Goal: Navigation & Orientation: Understand site structure

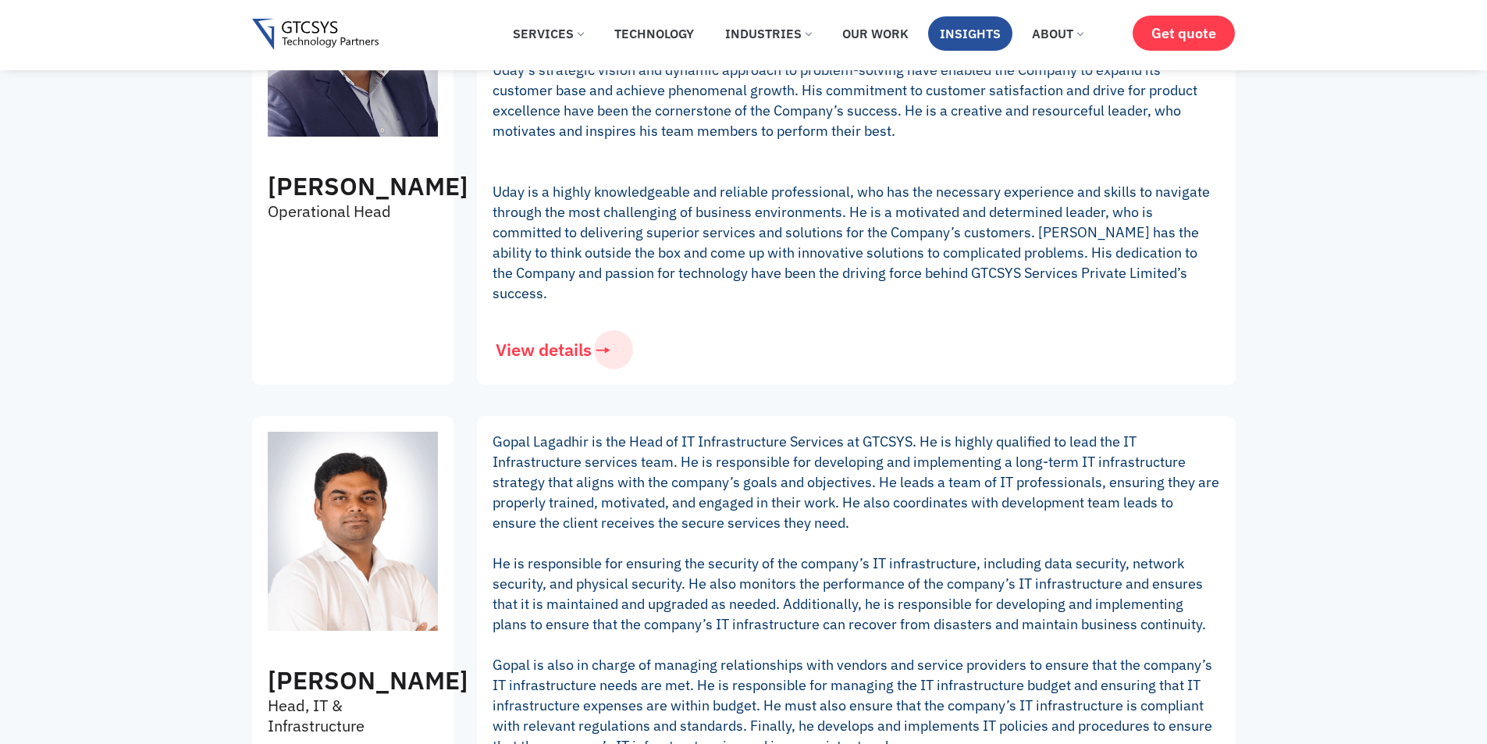
click at [958, 36] on link "Insights" at bounding box center [970, 33] width 84 height 34
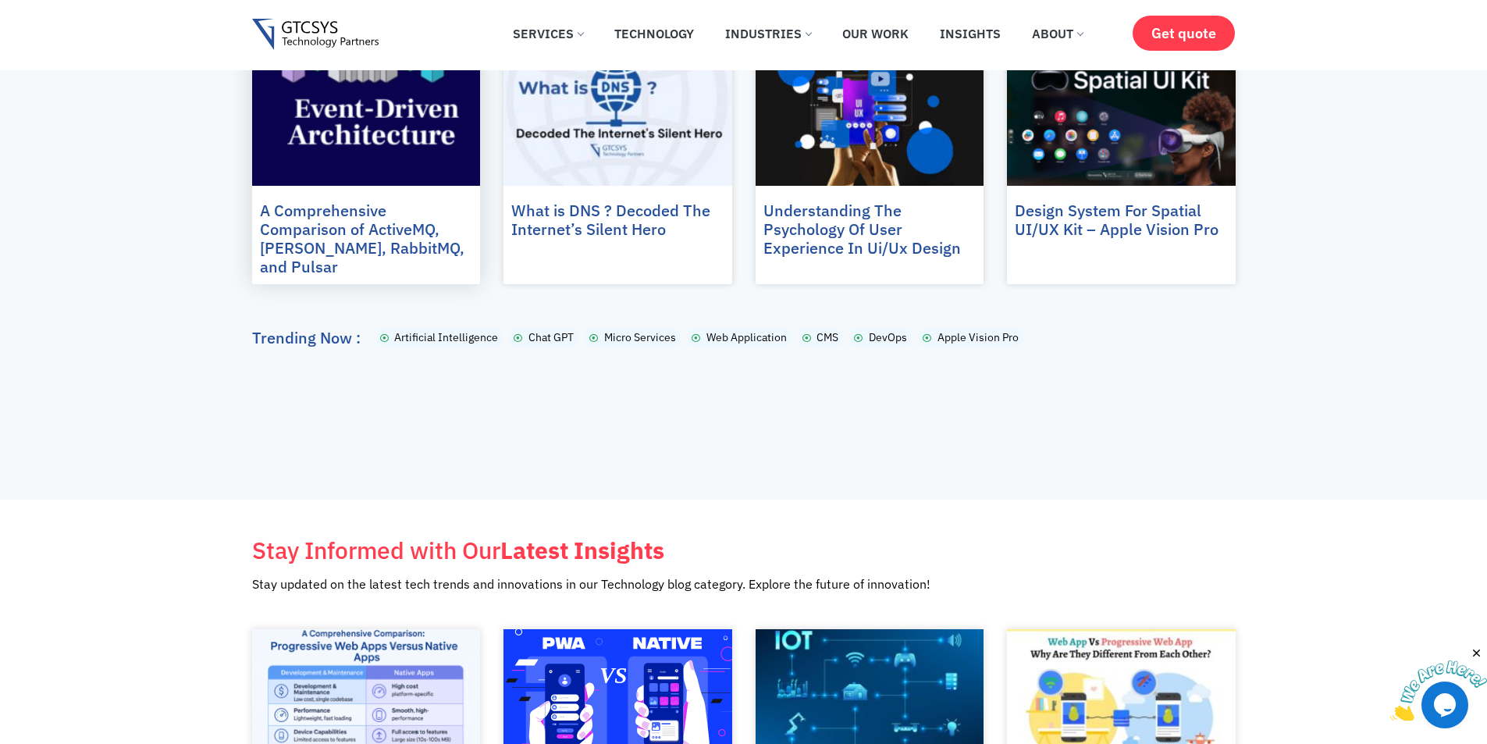
scroll to position [390, 0]
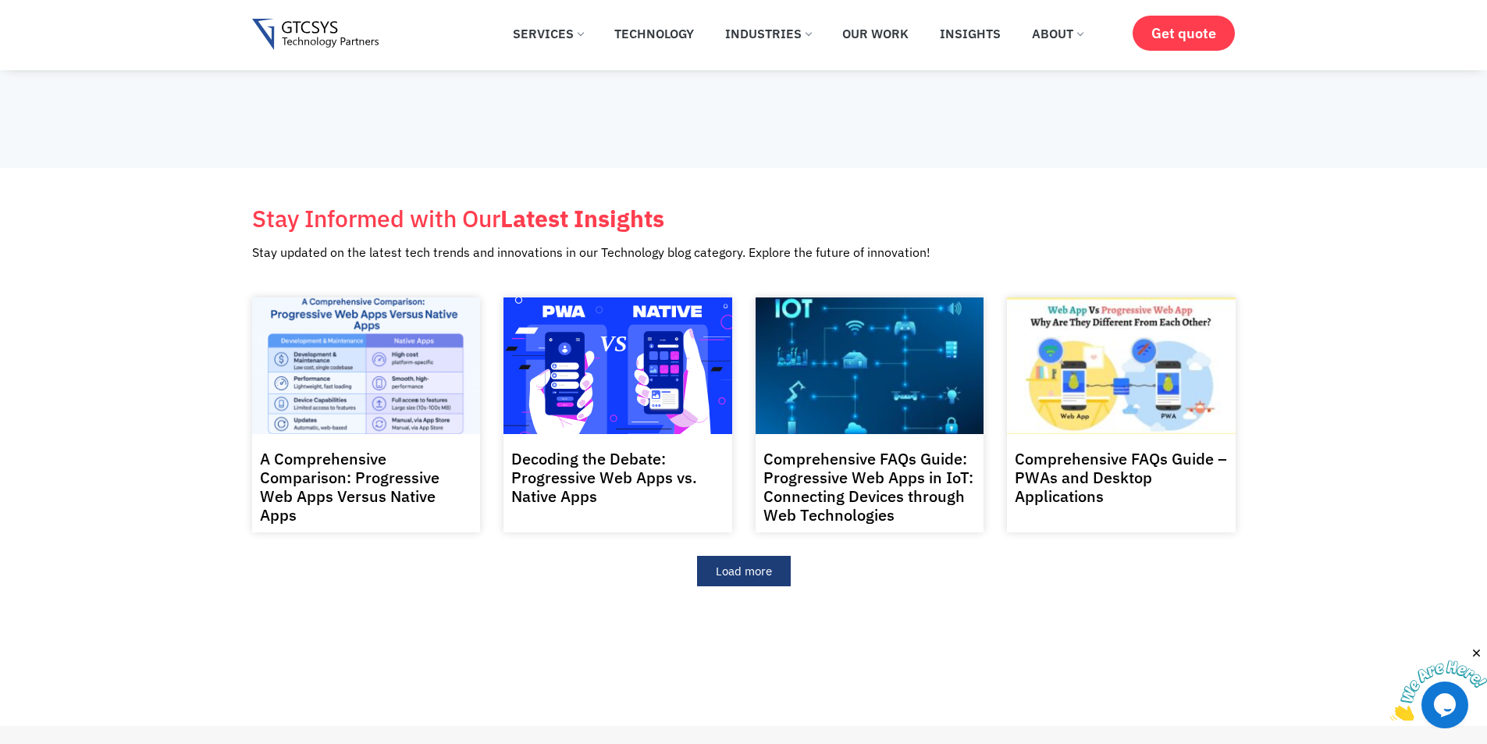
click at [719, 565] on span "Load more" at bounding box center [744, 571] width 56 height 12
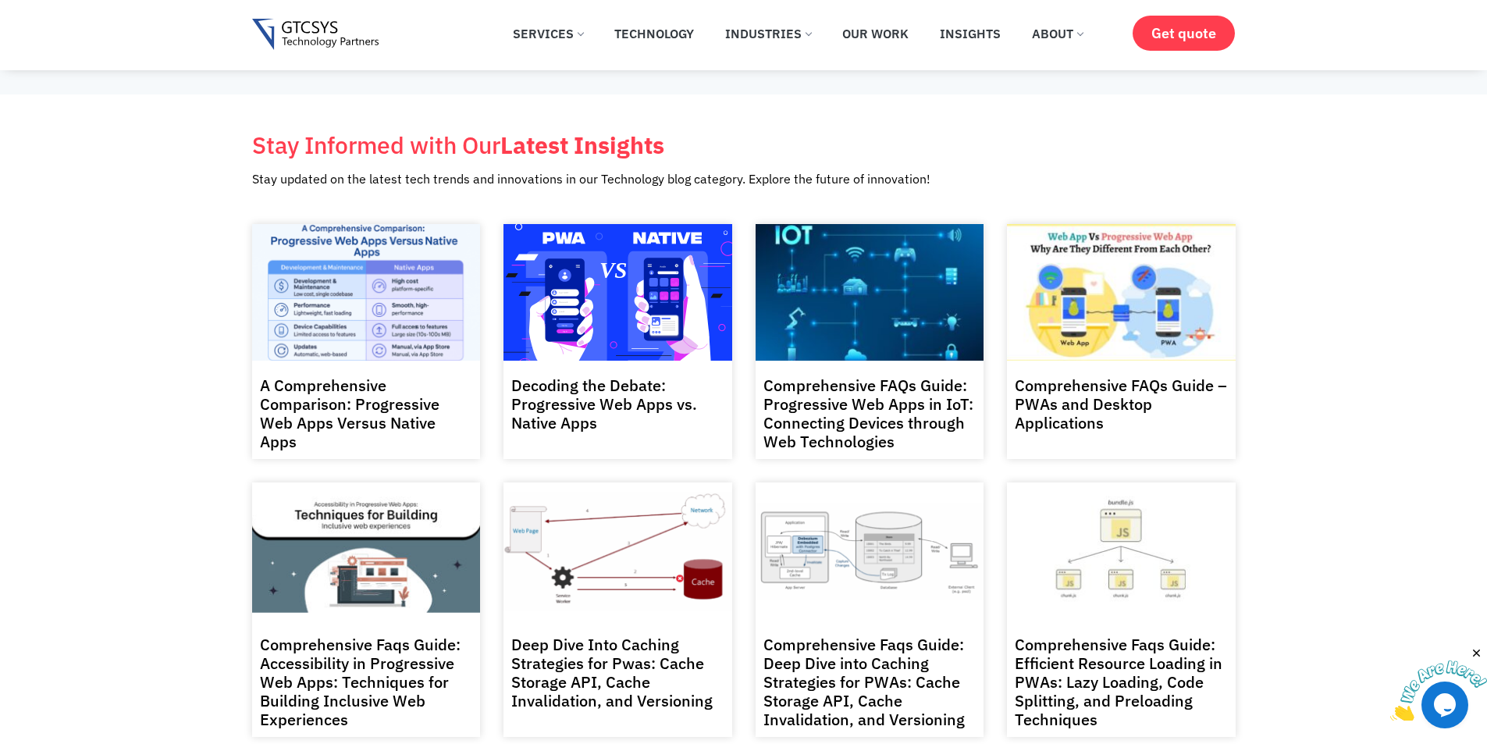
scroll to position [312, 0]
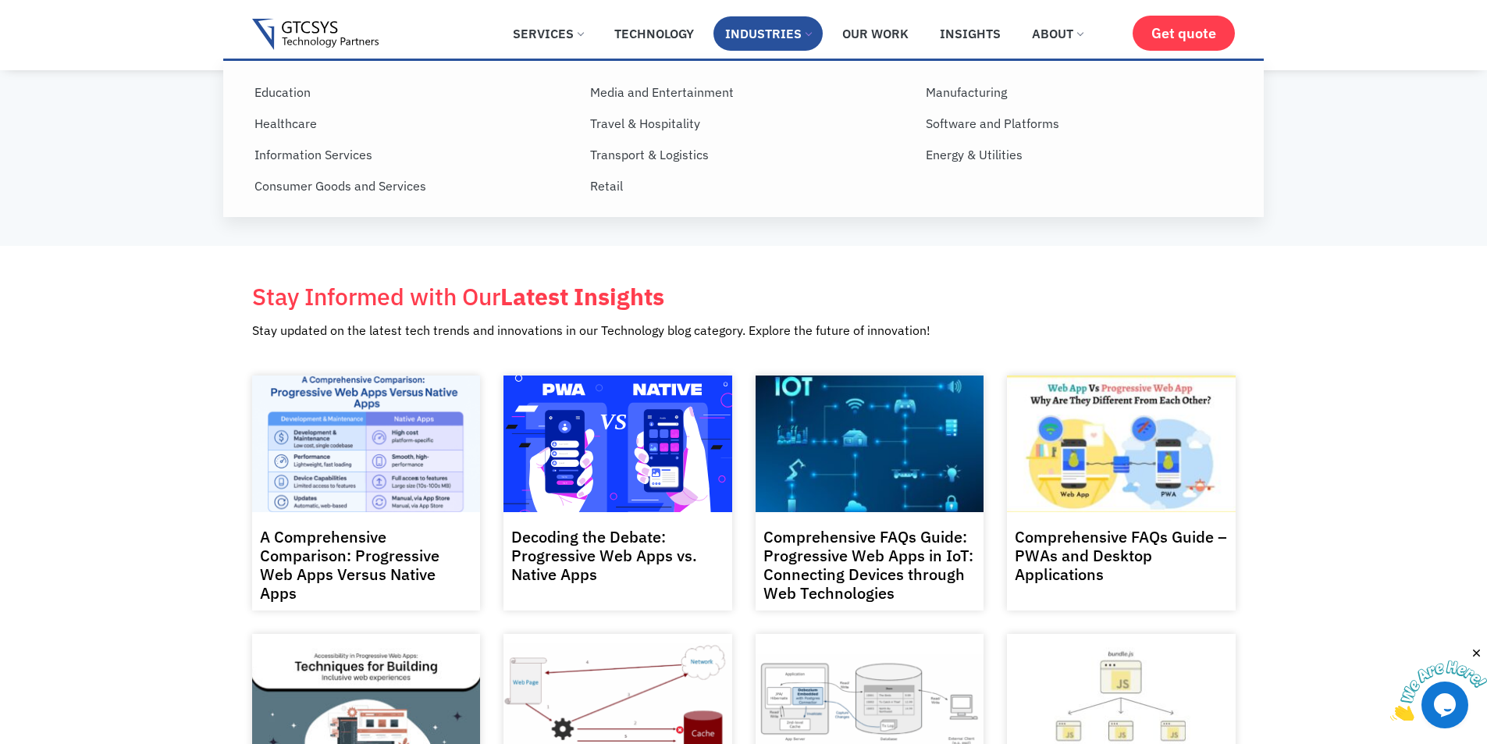
click at [806, 30] on link "Industries" at bounding box center [767, 33] width 109 height 34
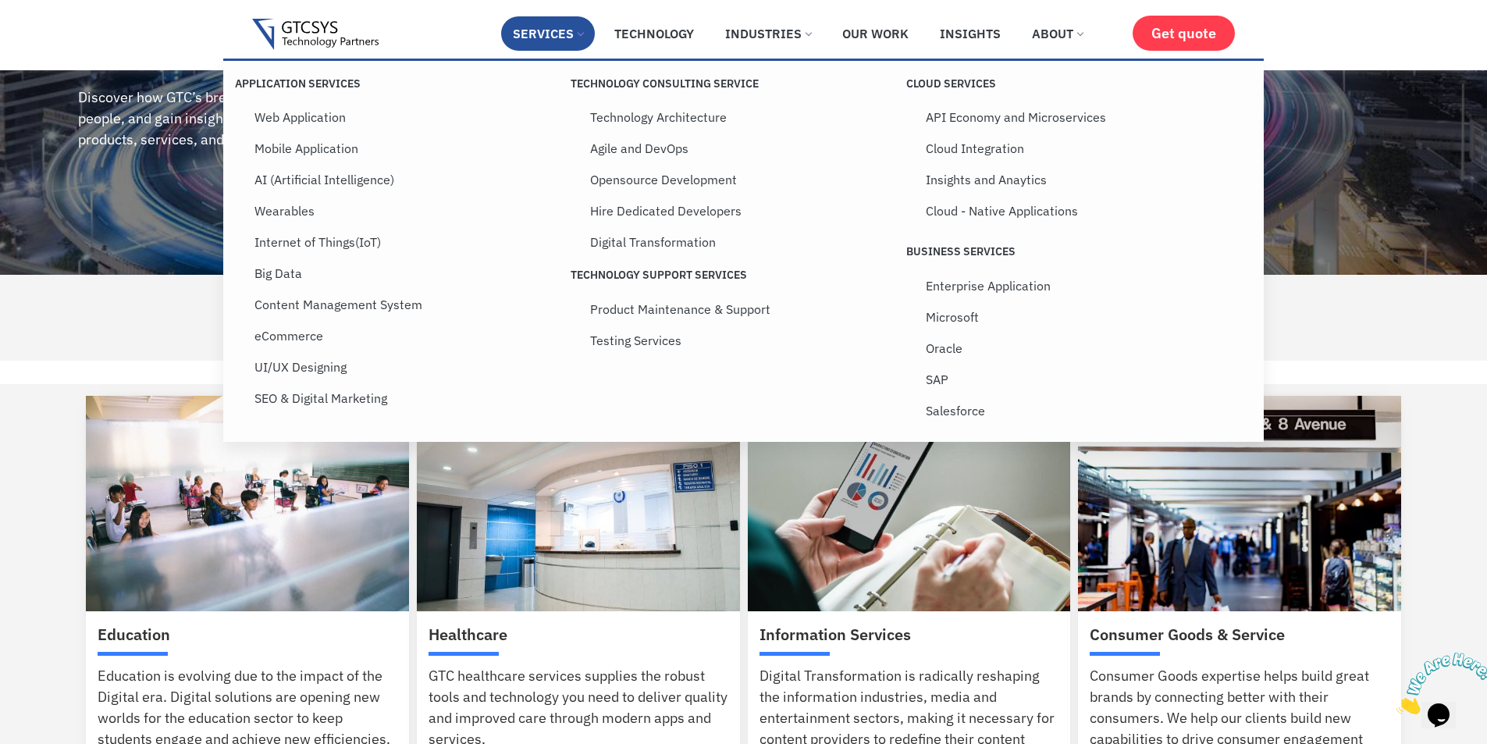
click at [543, 42] on link "Services" at bounding box center [548, 33] width 94 height 34
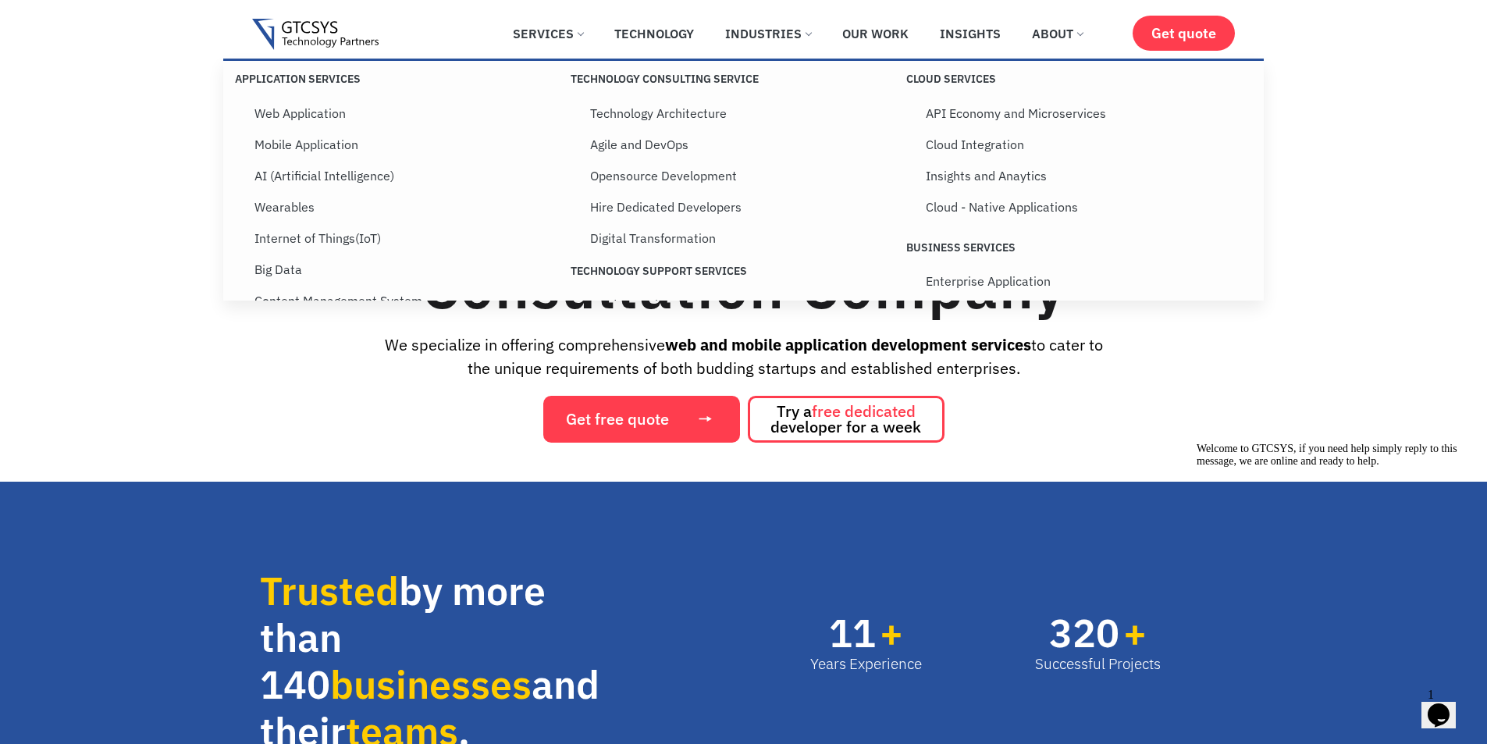
click at [133, 403] on div "Transform Your Business with Expert IT Services and Consultation Company We spe…" at bounding box center [743, 275] width 1487 height 333
